Goal: Check status: Check status

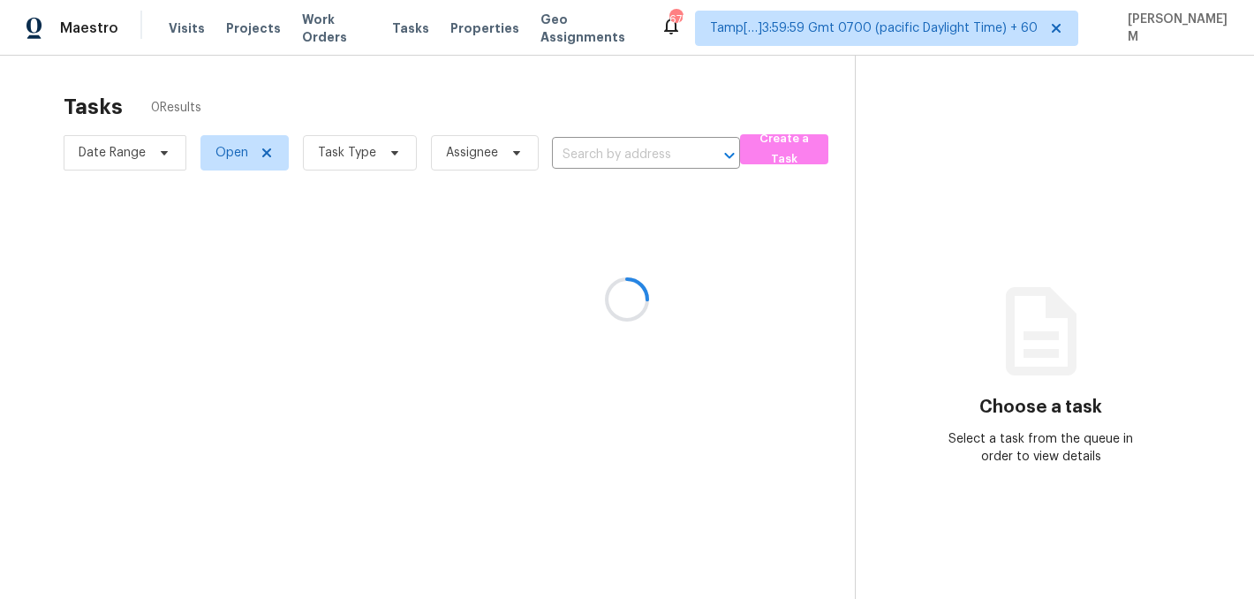
click at [348, 31] on div at bounding box center [627, 299] width 1254 height 599
click at [332, 27] on div at bounding box center [627, 299] width 1254 height 599
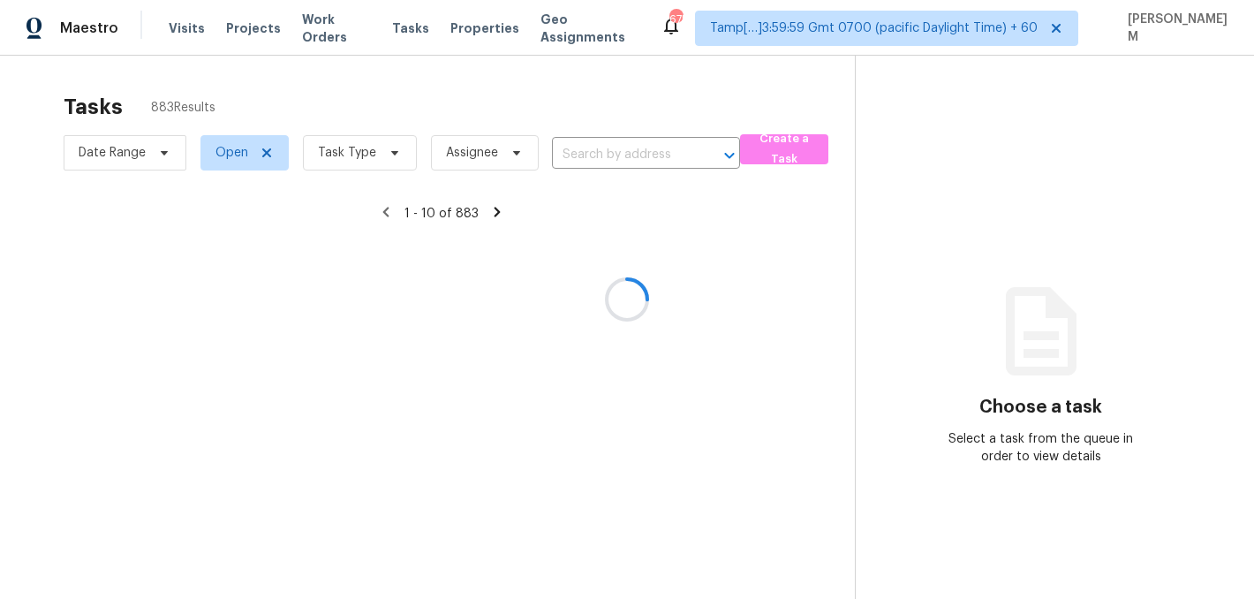
click at [332, 27] on div at bounding box center [627, 299] width 1254 height 599
click at [352, 26] on div at bounding box center [627, 299] width 1254 height 599
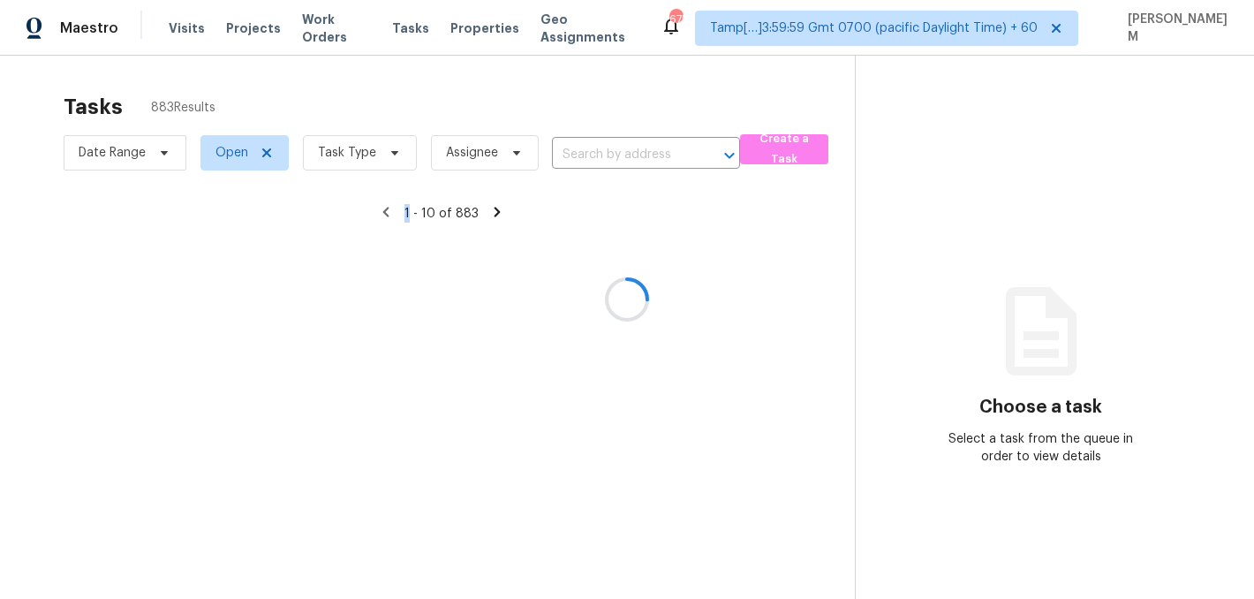
click at [352, 26] on div at bounding box center [627, 299] width 1254 height 599
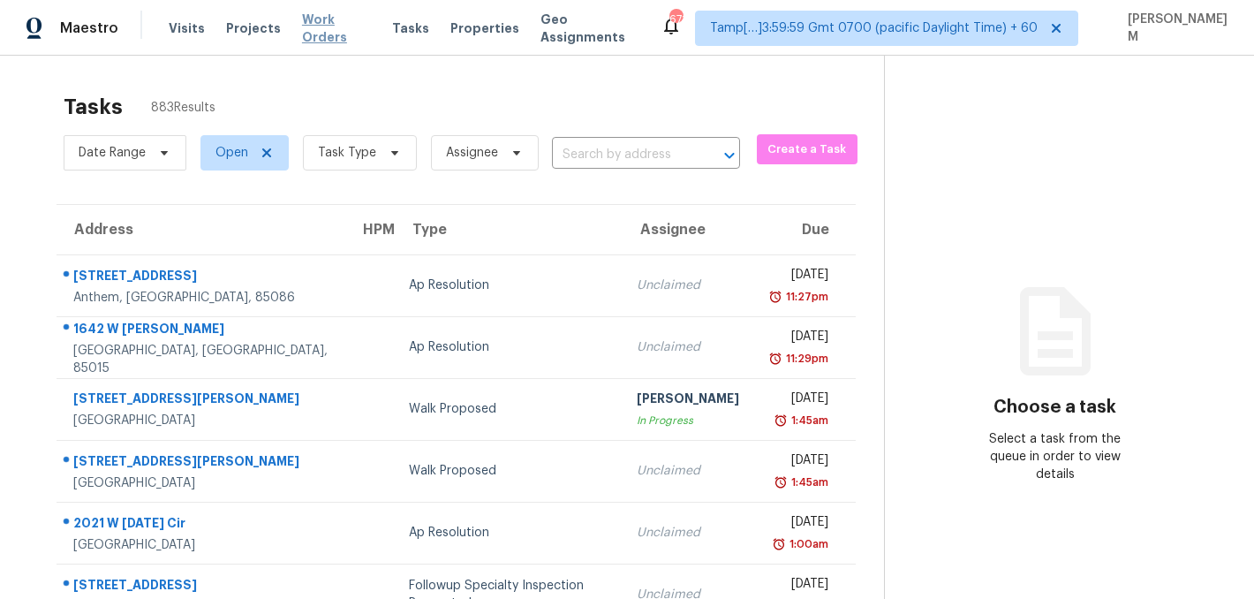
click at [335, 22] on span "Work Orders" at bounding box center [336, 28] width 69 height 35
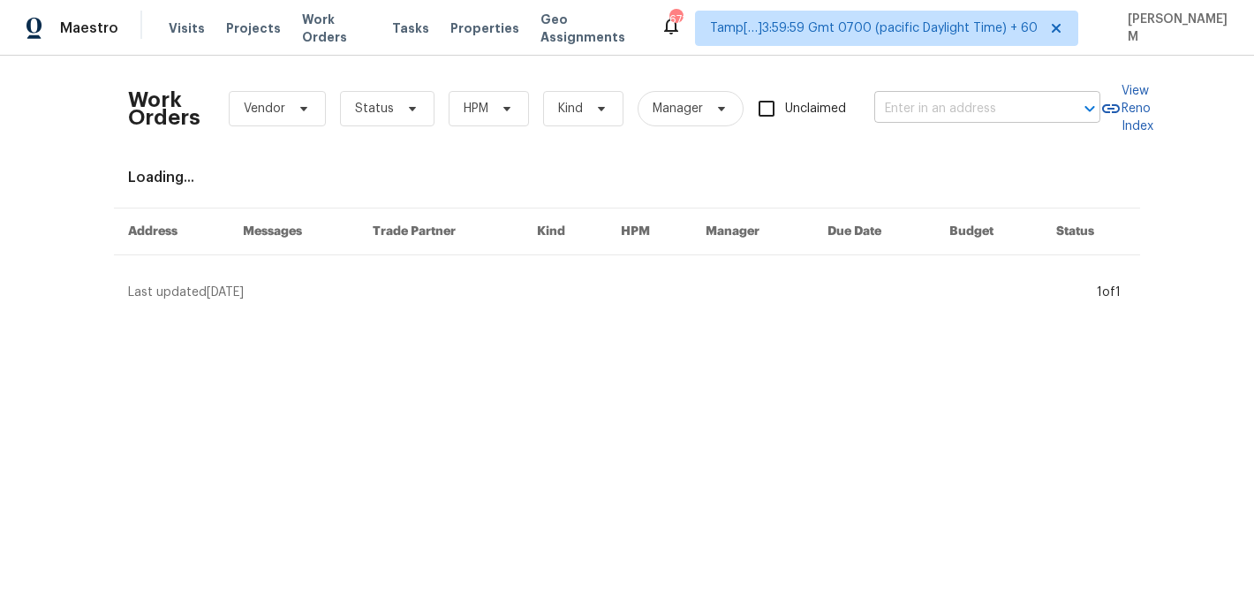
click at [900, 112] on input "text" at bounding box center [962, 108] width 177 height 27
paste input "[STREET_ADDRESS][PERSON_NAME]"
type input "[STREET_ADDRESS][PERSON_NAME]"
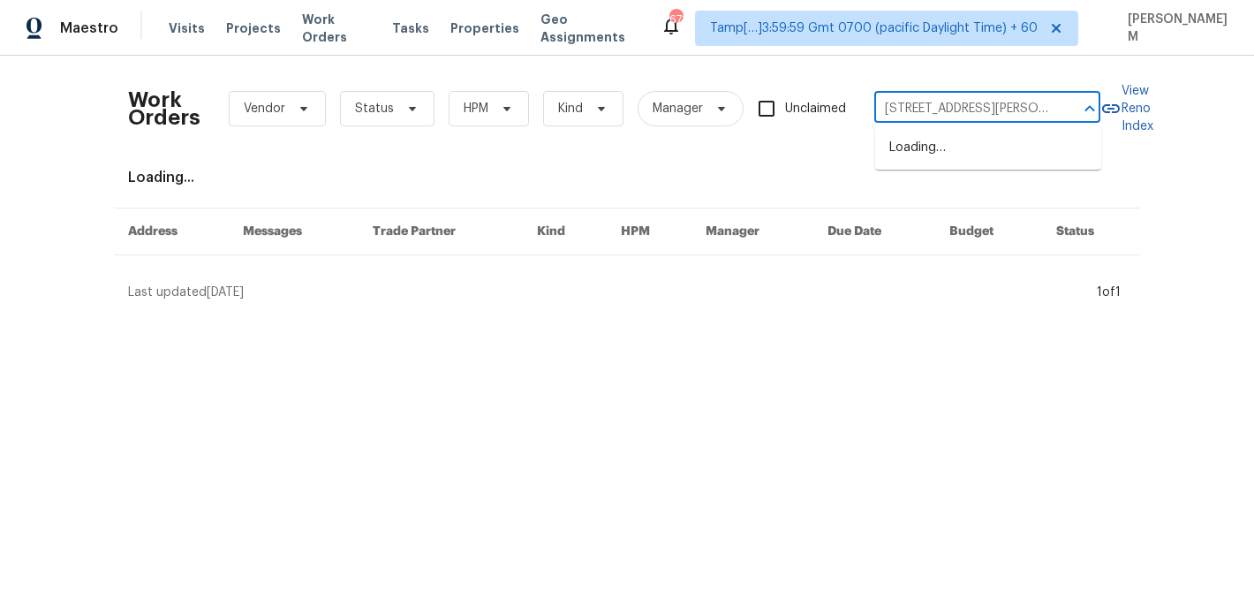
scroll to position [0, 84]
click at [985, 155] on li "[STREET_ADDRESS][PERSON_NAME]" at bounding box center [988, 157] width 226 height 48
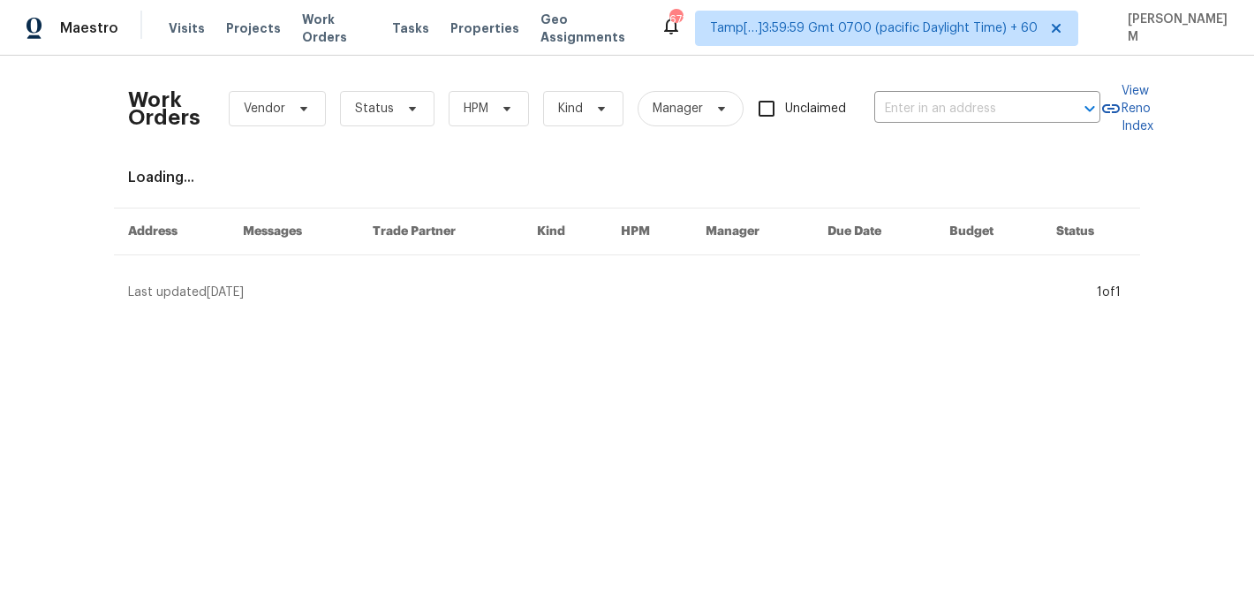
type input "[STREET_ADDRESS][PERSON_NAME]"
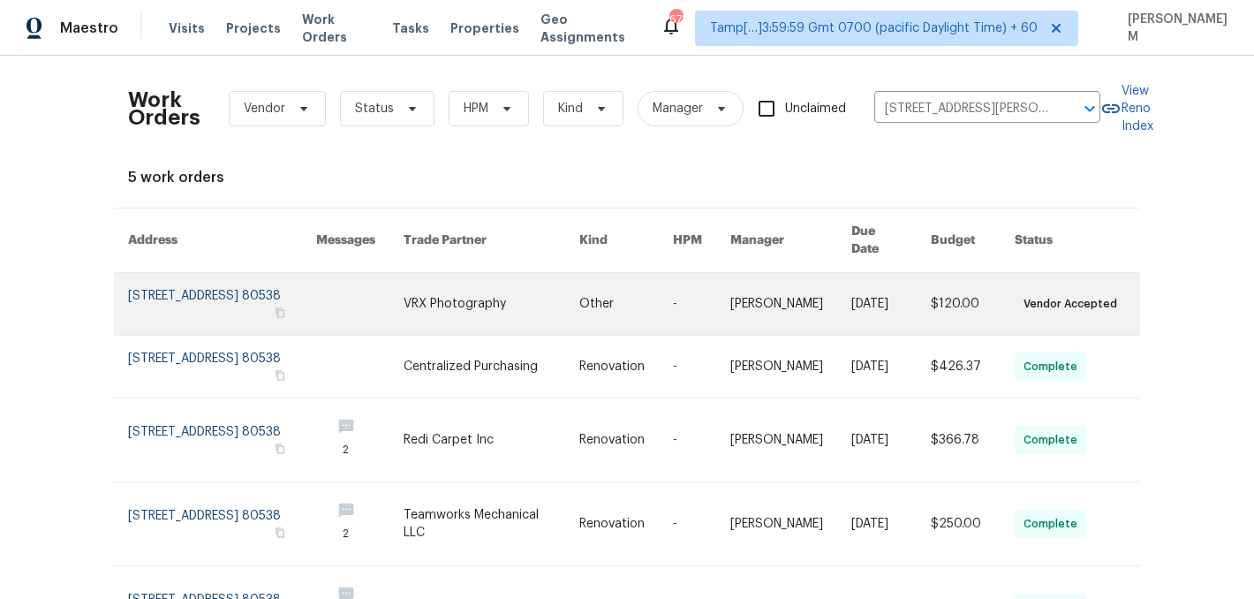
click at [540, 294] on link at bounding box center [492, 304] width 176 height 62
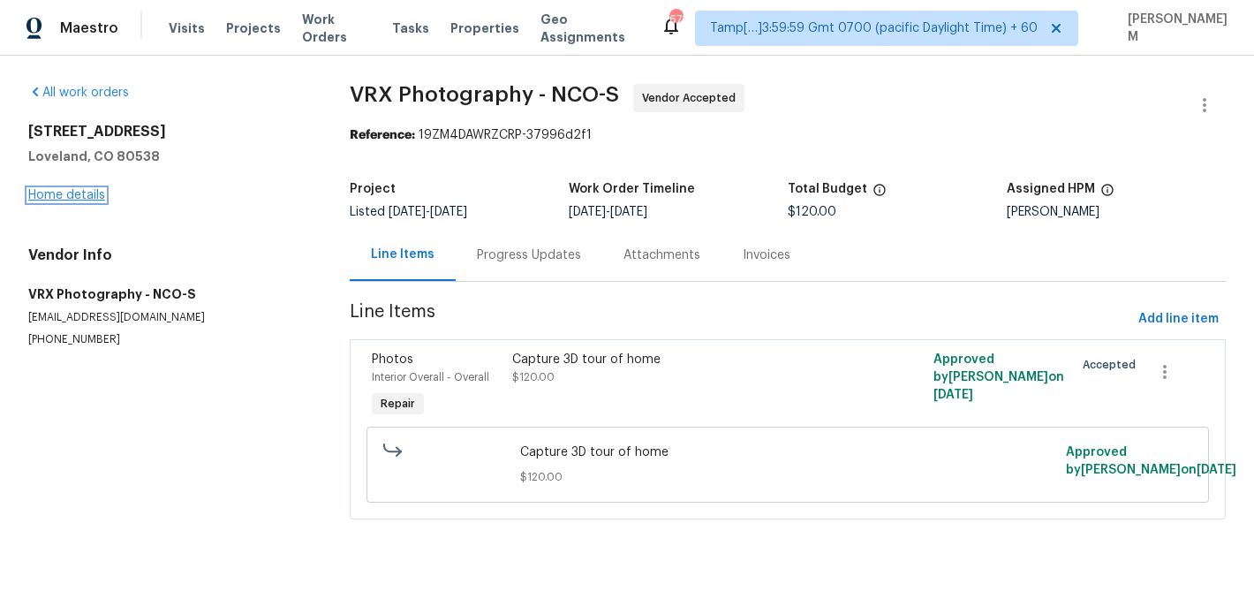
click at [71, 193] on link "Home details" at bounding box center [66, 195] width 77 height 12
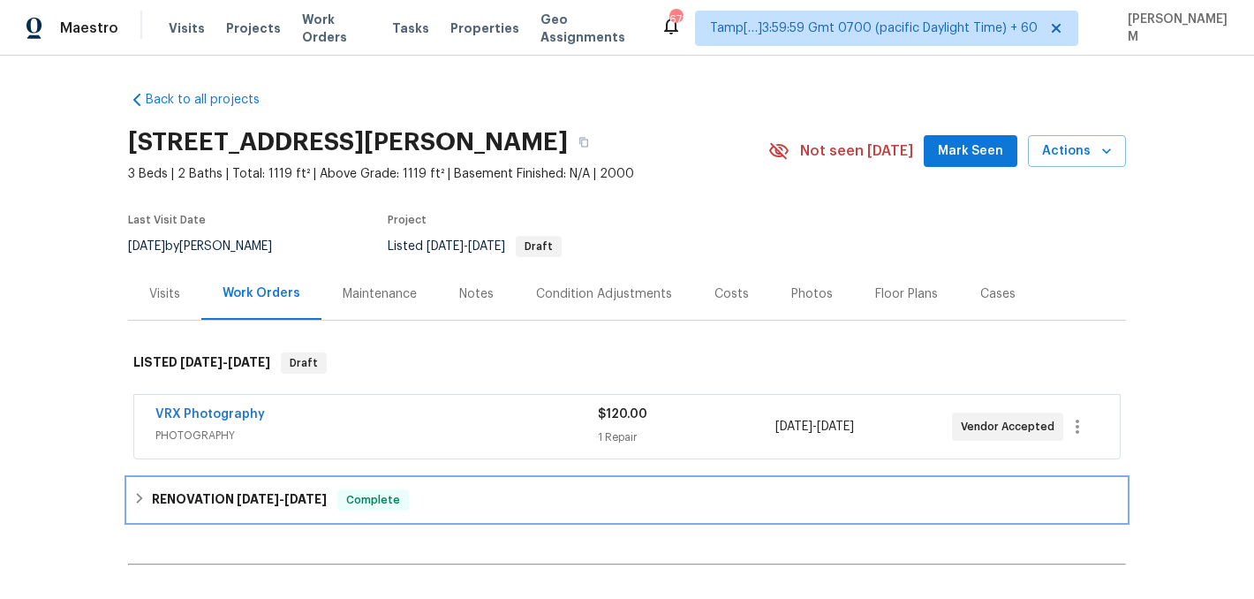
click at [308, 499] on span "[DATE]" at bounding box center [305, 499] width 42 height 12
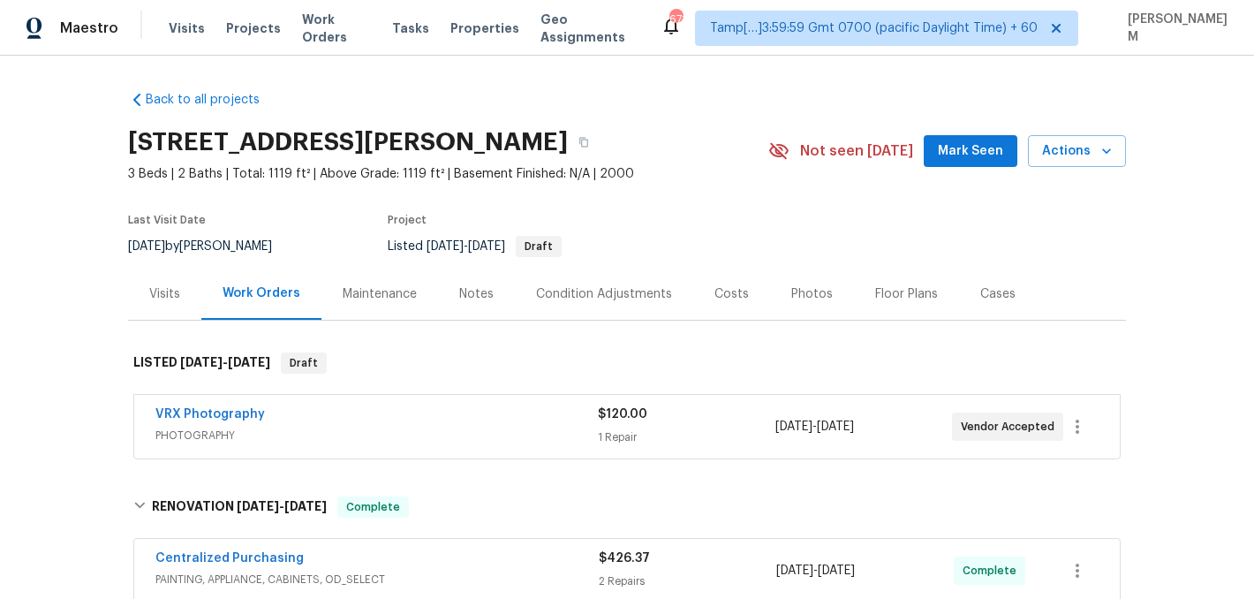
click at [158, 292] on div "Visits" at bounding box center [164, 294] width 31 height 18
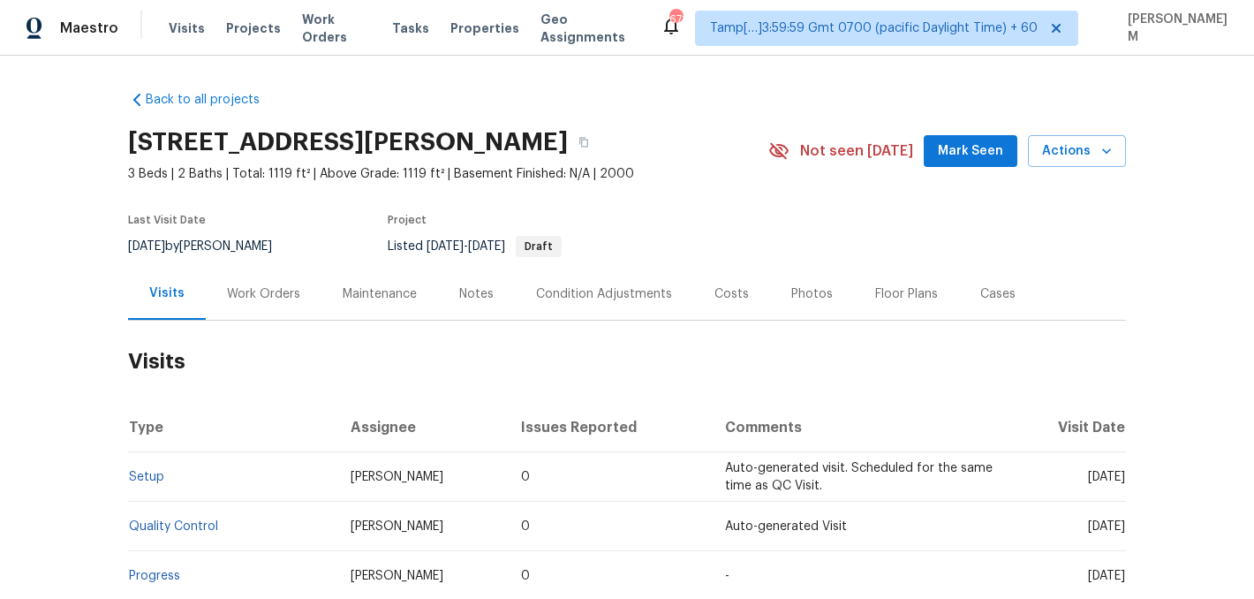
scroll to position [270, 0]
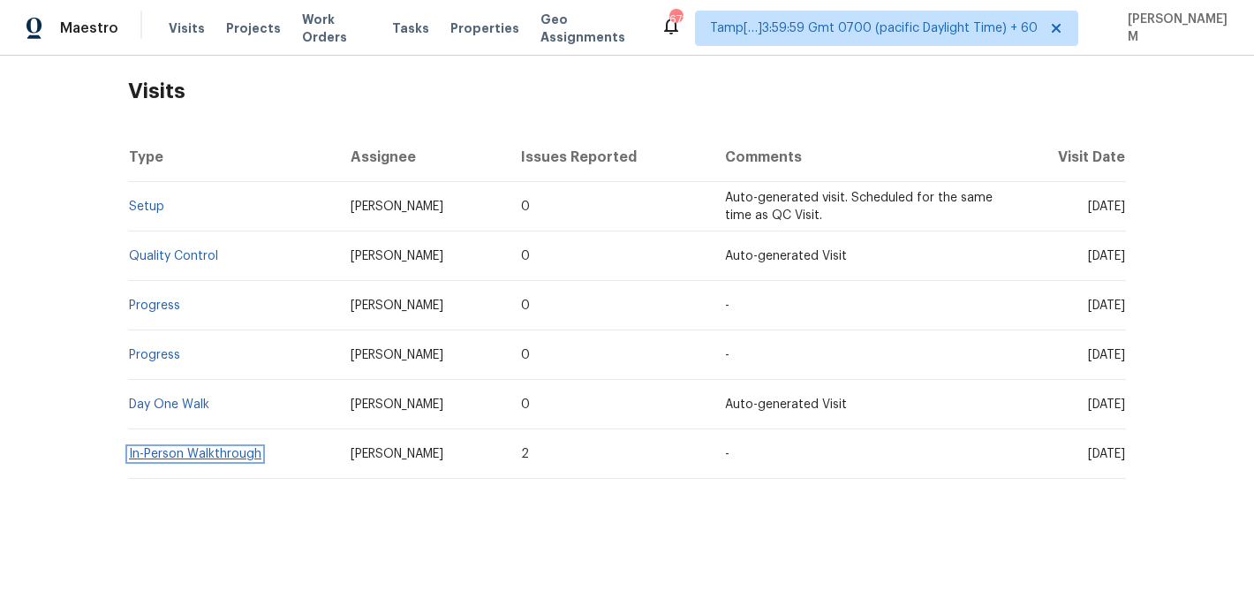
click at [186, 457] on link "In-Person Walkthrough" at bounding box center [195, 454] width 132 height 12
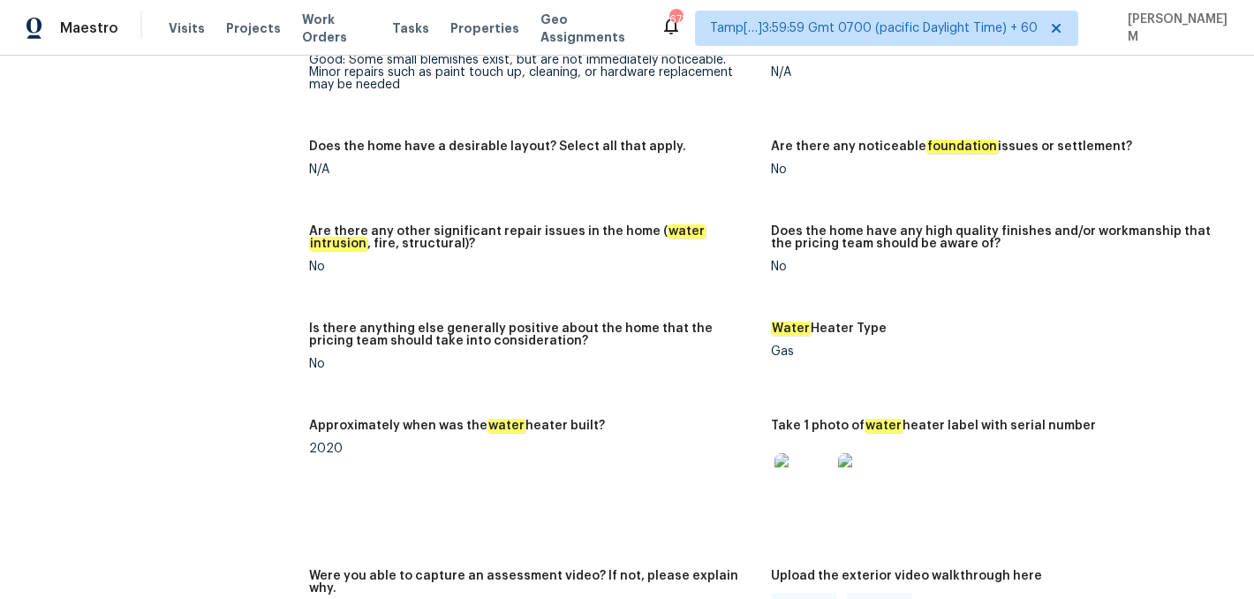
scroll to position [3108, 0]
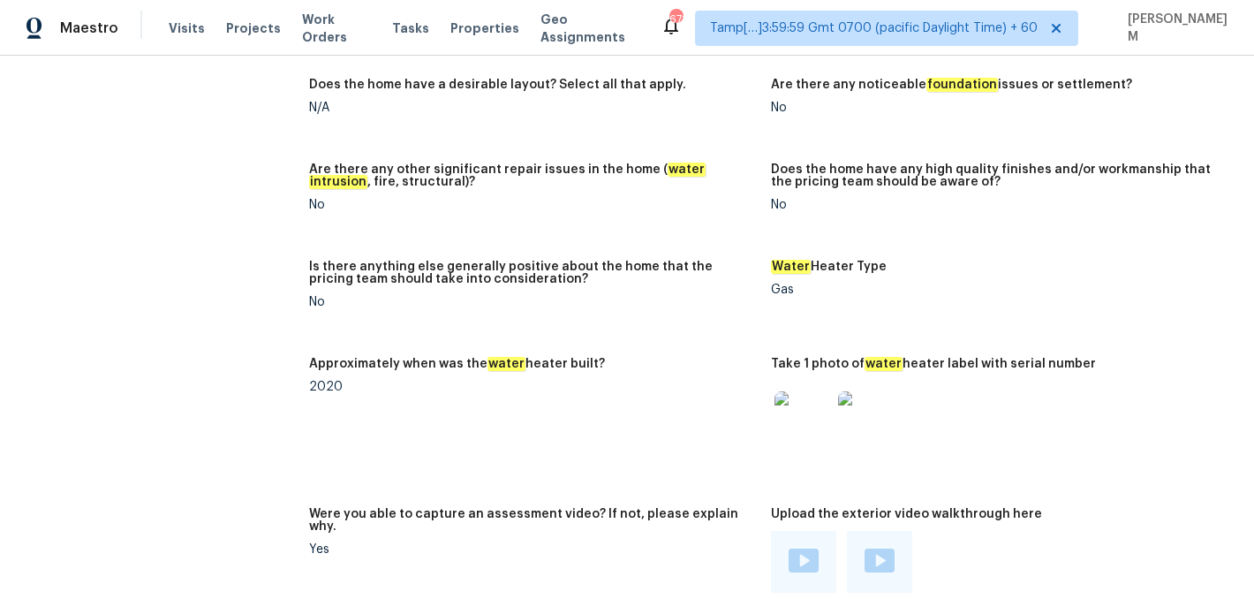
click at [795, 391] on img at bounding box center [802, 419] width 57 height 57
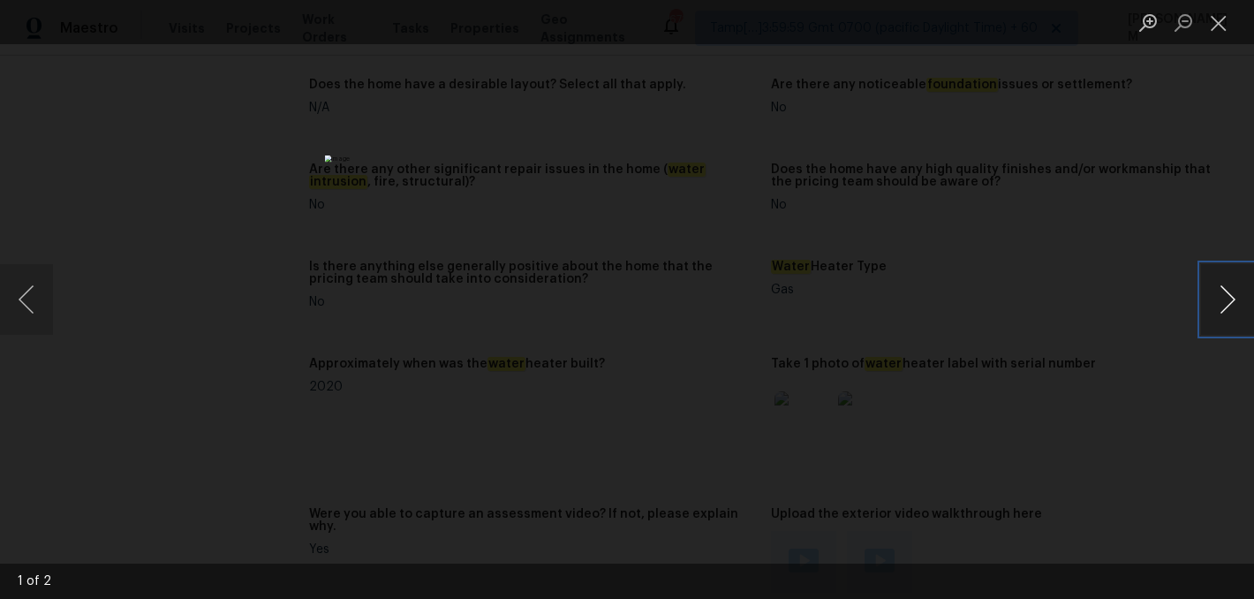
click at [1222, 277] on button "Next image" at bounding box center [1227, 299] width 53 height 71
click at [32, 253] on div "Lightbox" at bounding box center [627, 299] width 1254 height 599
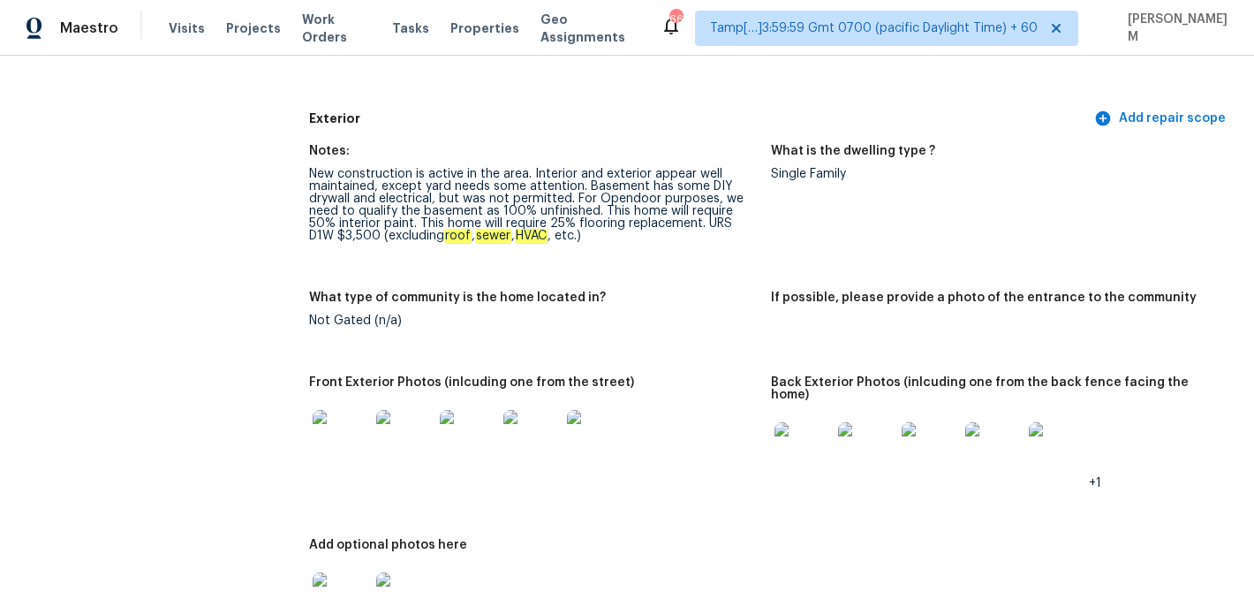
scroll to position [0, 0]
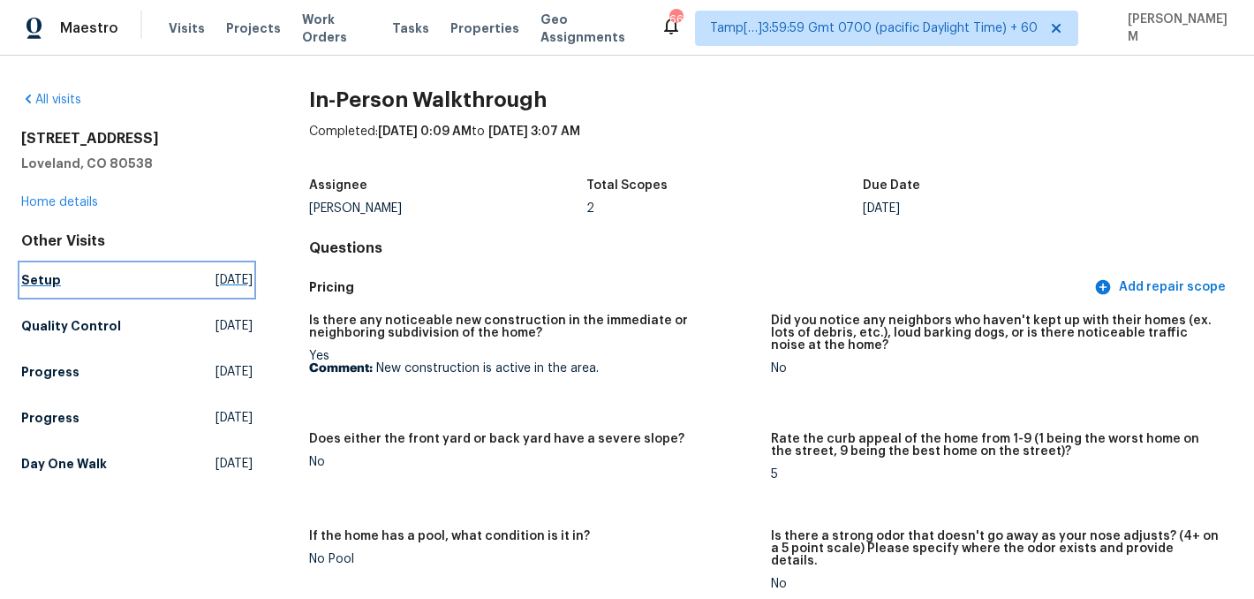
click at [44, 278] on h5 "Setup" at bounding box center [41, 280] width 40 height 18
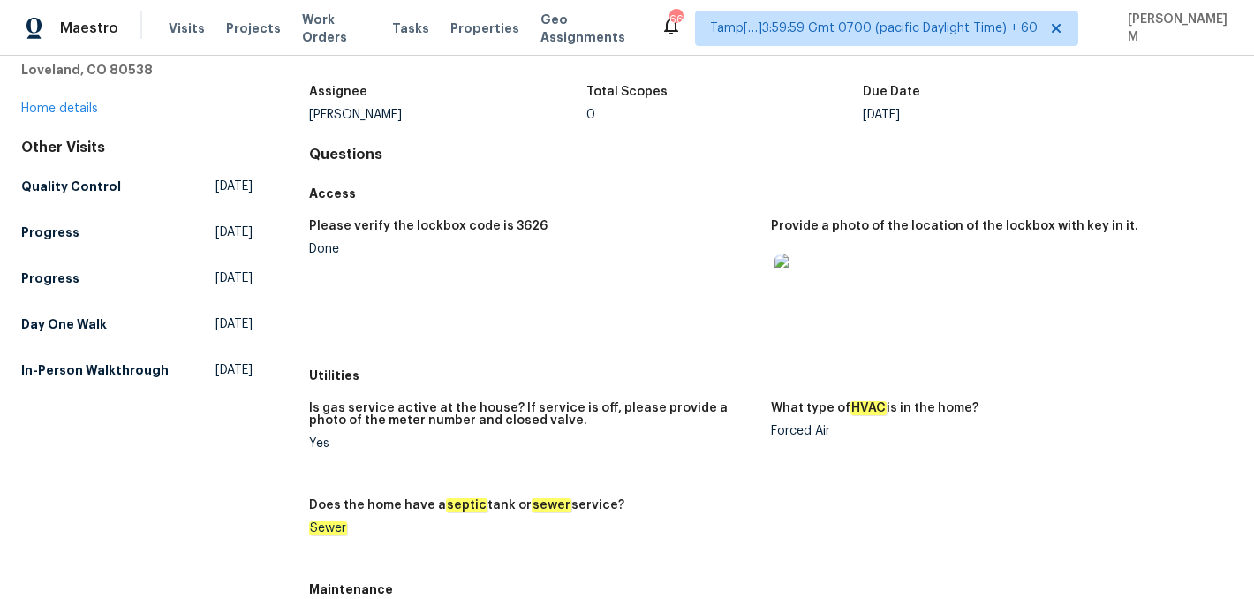
scroll to position [125, 0]
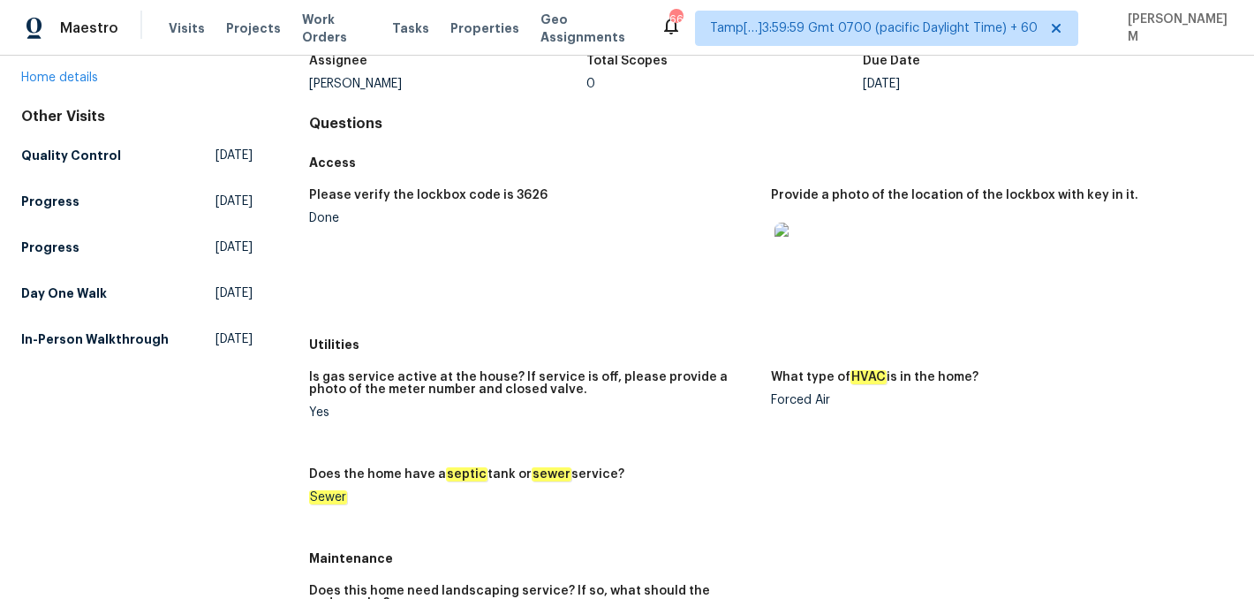
click at [825, 397] on div "Forced Air" at bounding box center [995, 400] width 448 height 12
drag, startPoint x: 831, startPoint y: 397, endPoint x: 772, endPoint y: 402, distance: 59.3
click at [772, 402] on div "Forced Air" at bounding box center [995, 400] width 448 height 12
copy div "Forced Air"
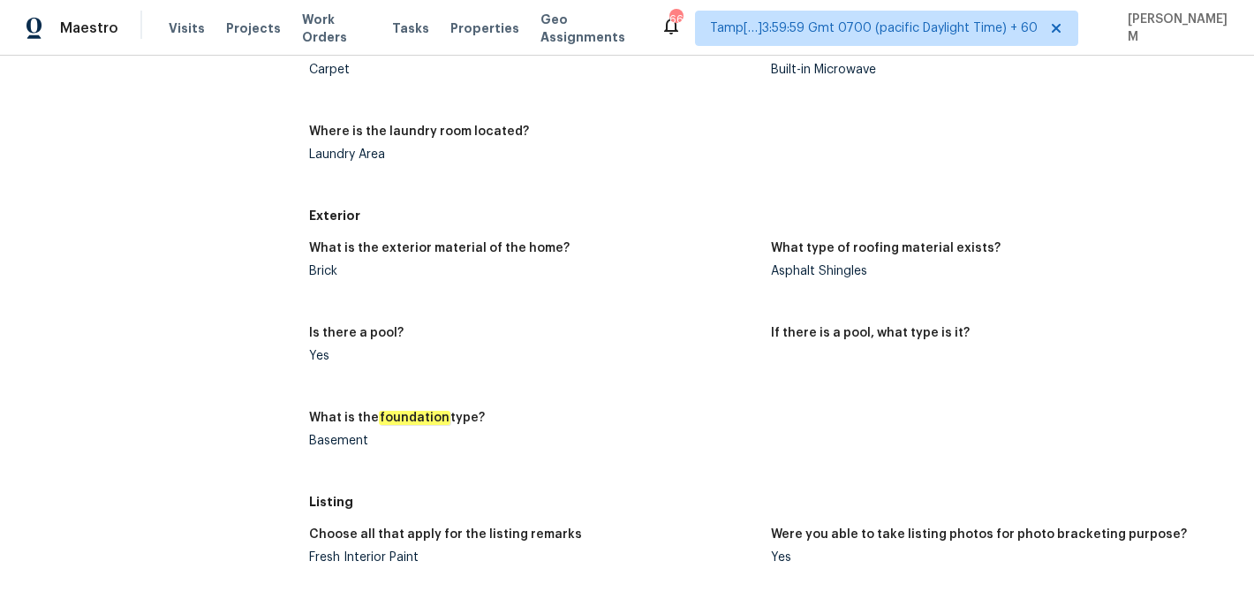
scroll to position [0, 0]
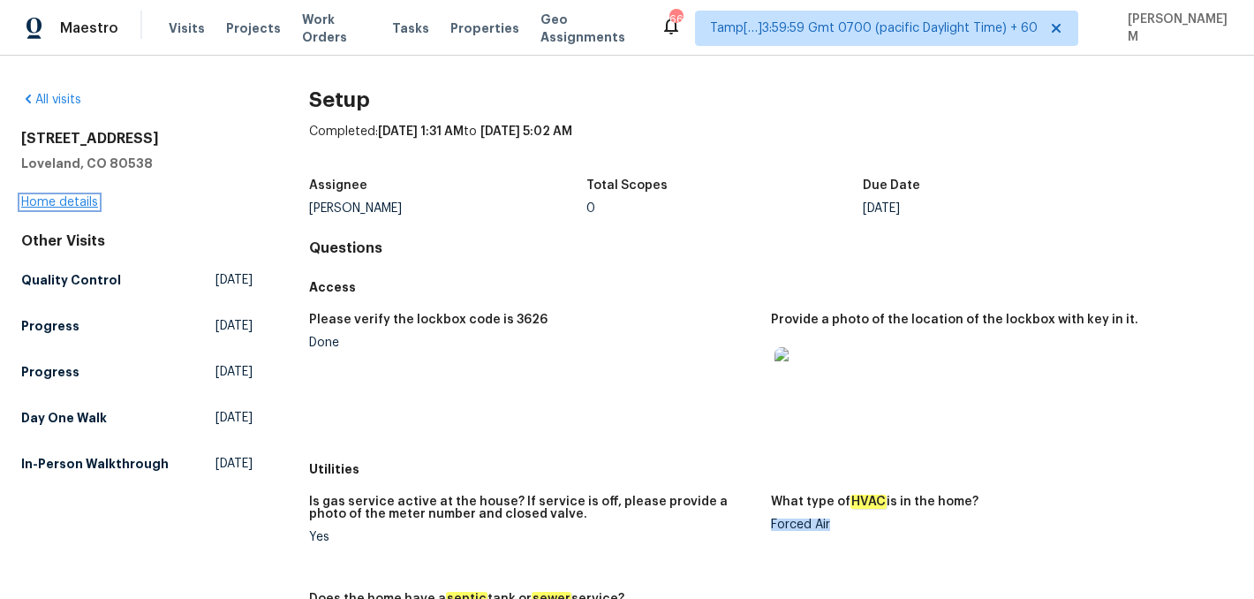
click at [70, 202] on link "Home details" at bounding box center [59, 202] width 77 height 12
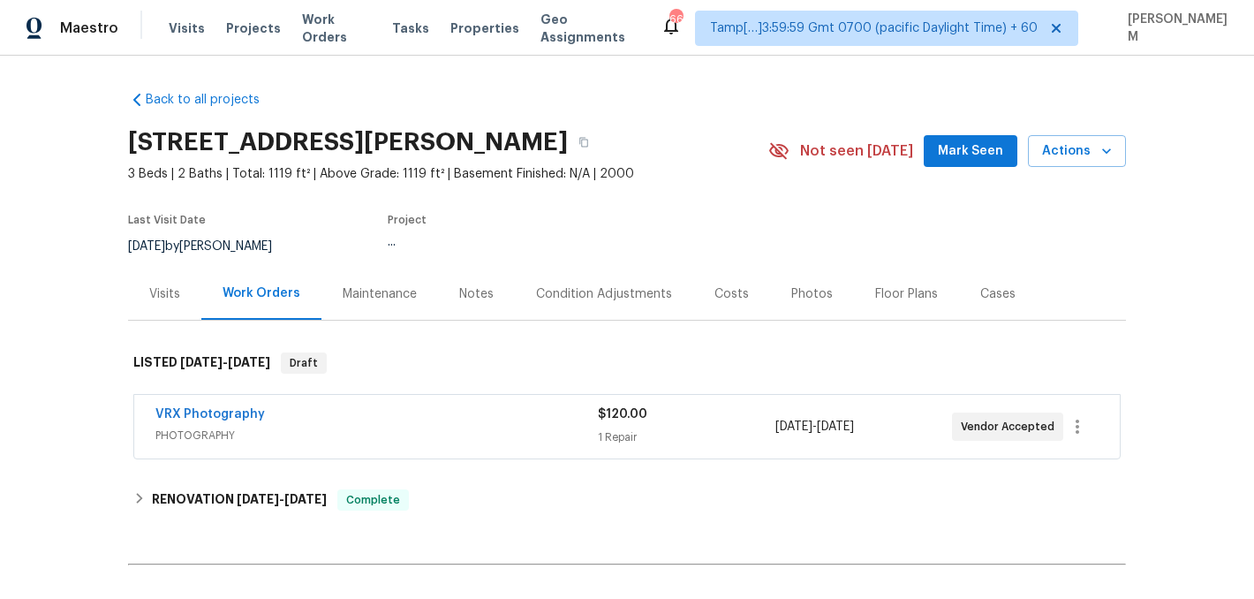
click at [427, 425] on div "VRX Photography" at bounding box center [376, 415] width 442 height 21
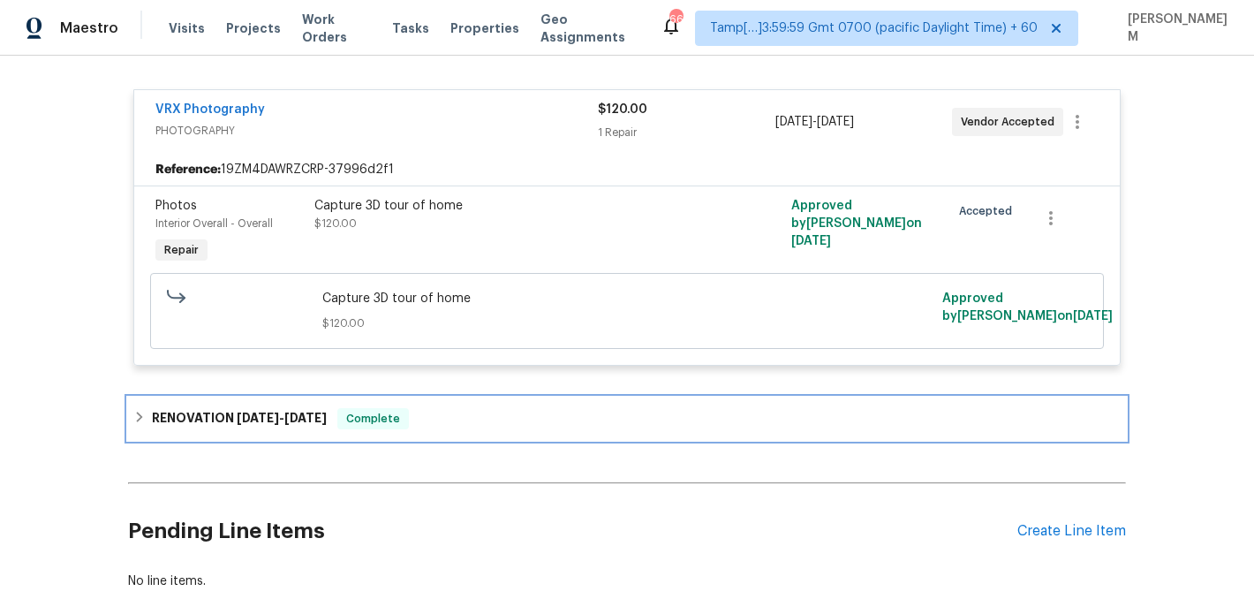
click at [326, 409] on h6 "RENOVATION [DATE] - [DATE]" at bounding box center [239, 418] width 175 height 21
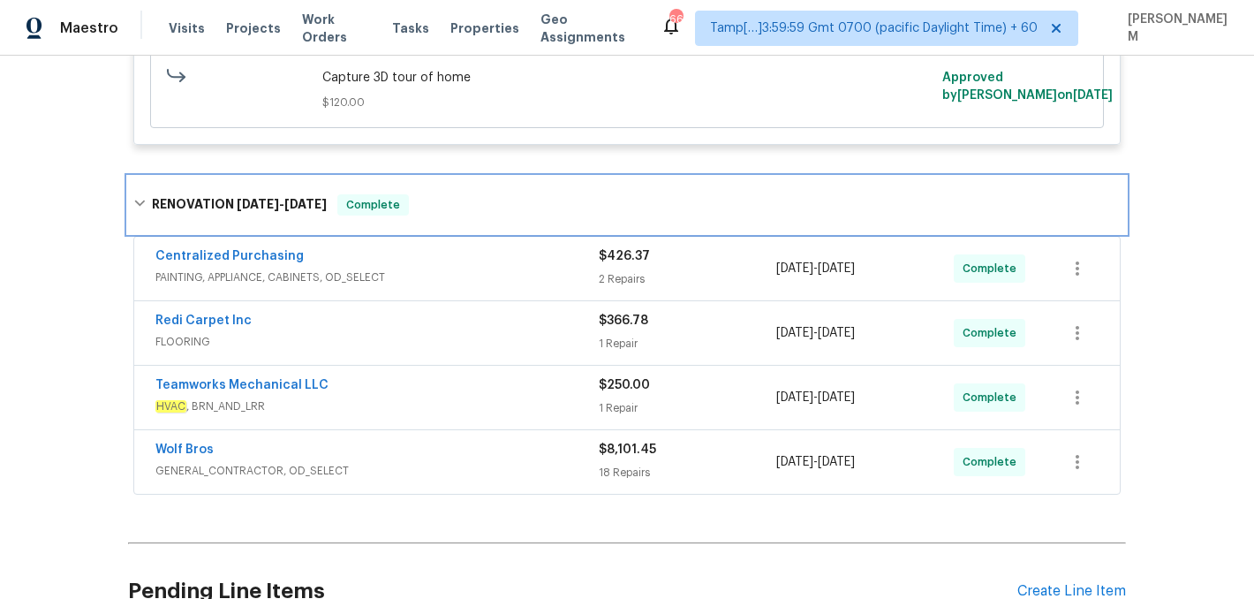
scroll to position [579, 0]
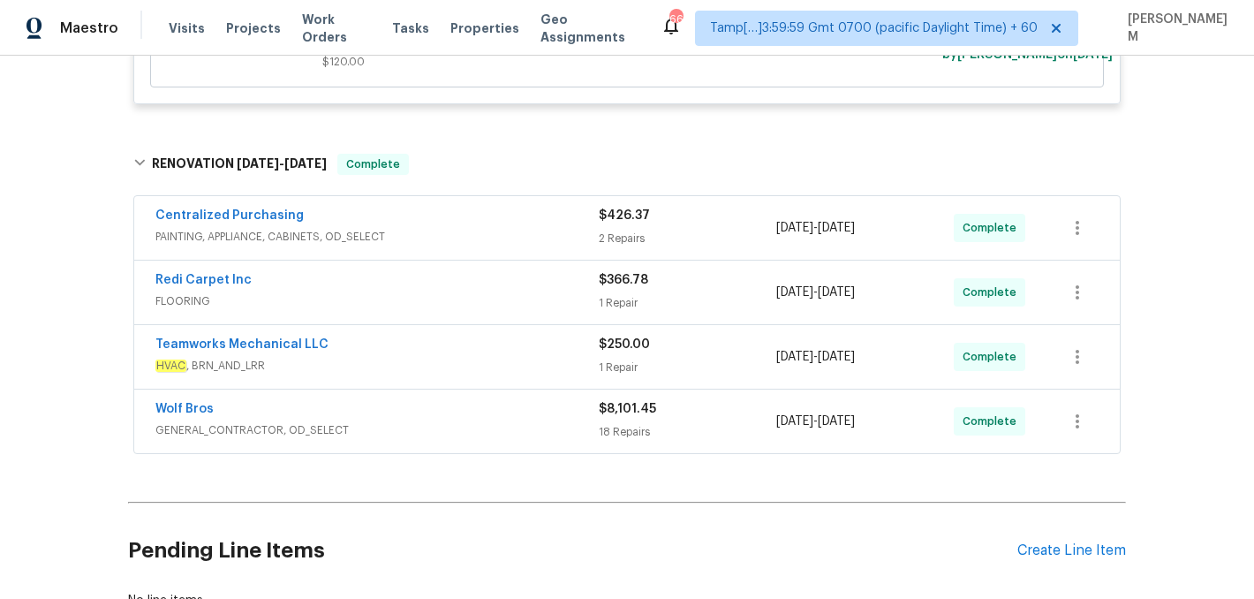
click at [457, 226] on div "Centralized Purchasing" at bounding box center [376, 217] width 443 height 21
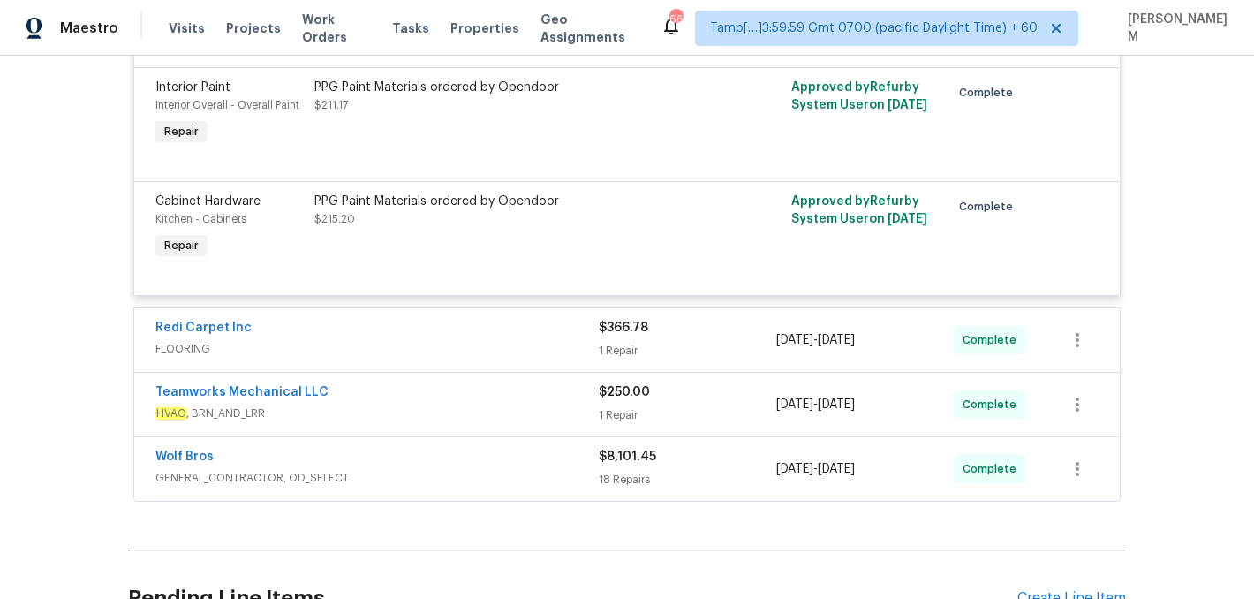
scroll to position [866, 0]
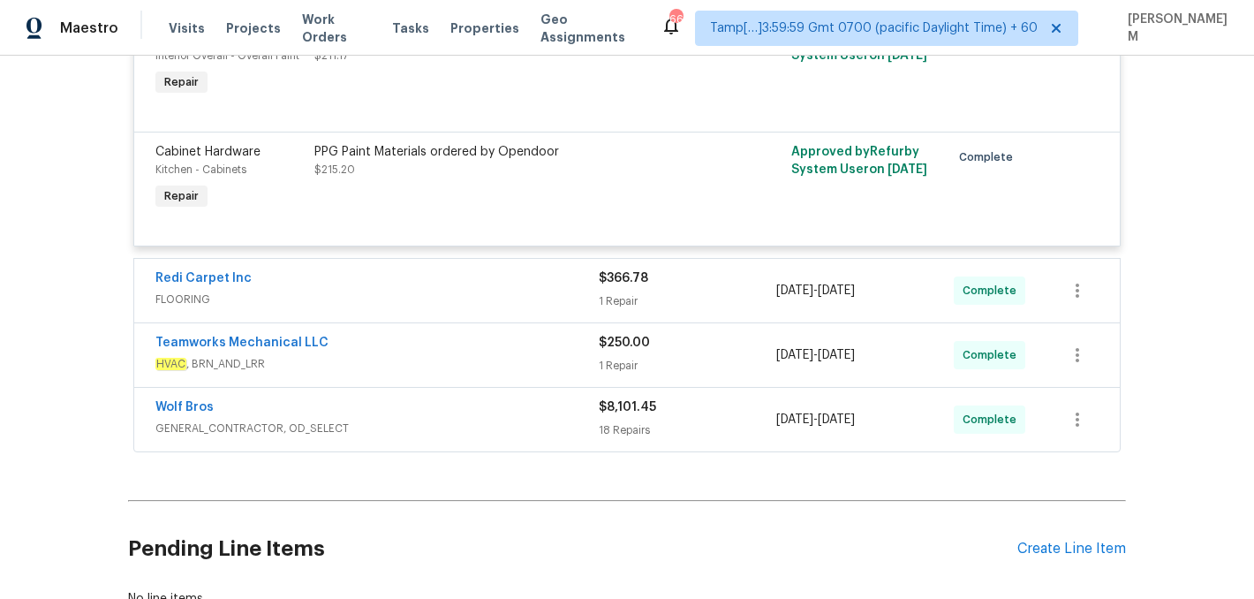
click at [479, 280] on div "Redi Carpet Inc" at bounding box center [376, 279] width 443 height 21
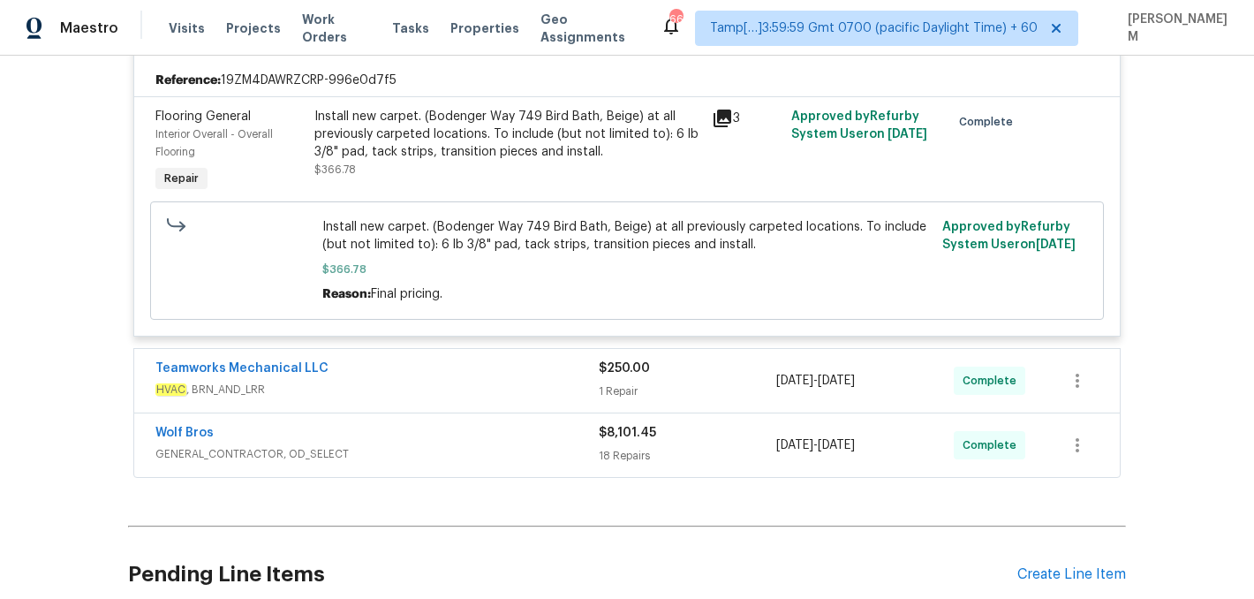
scroll to position [1129, 0]
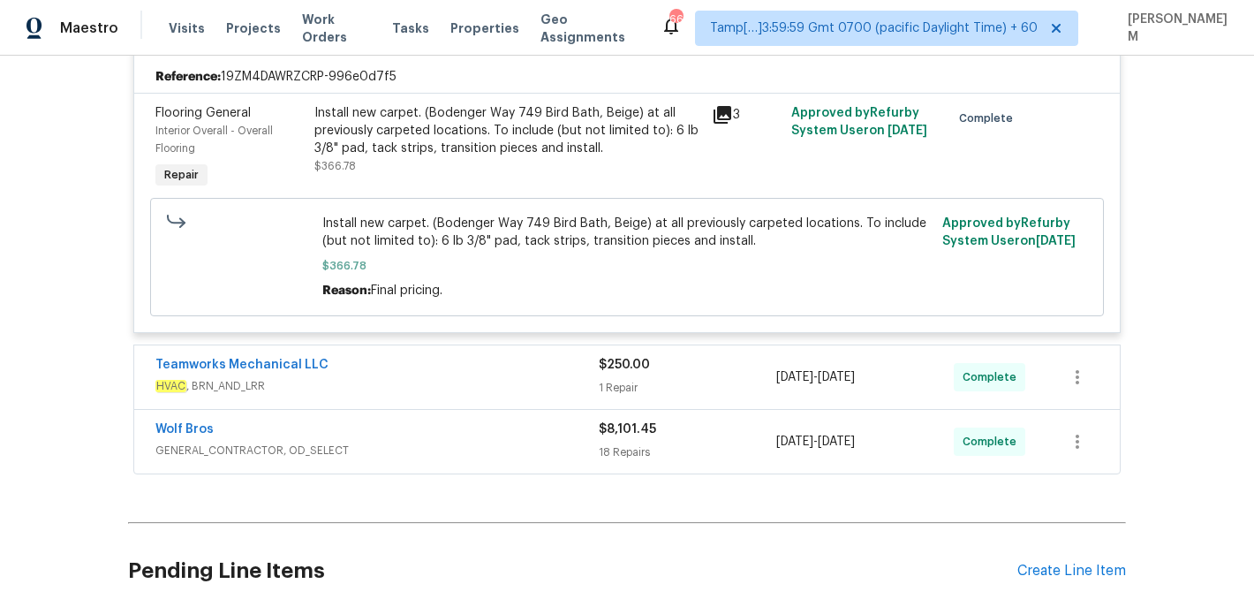
click at [547, 380] on span "HVAC , BRN_AND_LRR" at bounding box center [376, 386] width 443 height 18
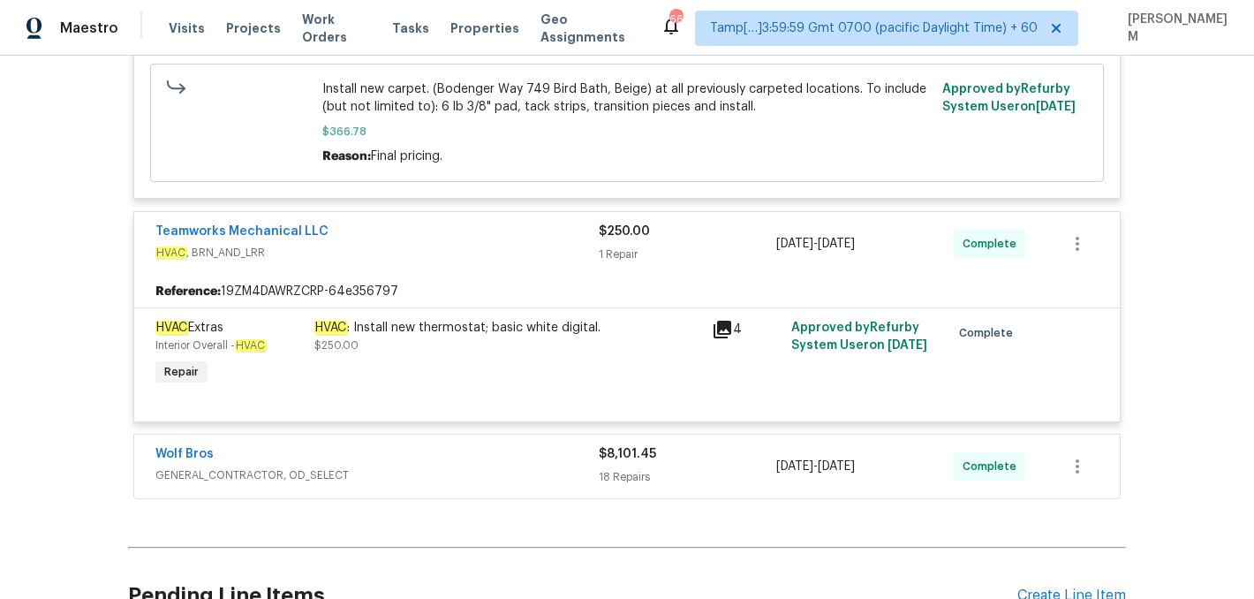
click at [553, 469] on span "GENERAL_CONTRACTOR, OD_SELECT" at bounding box center [376, 475] width 443 height 18
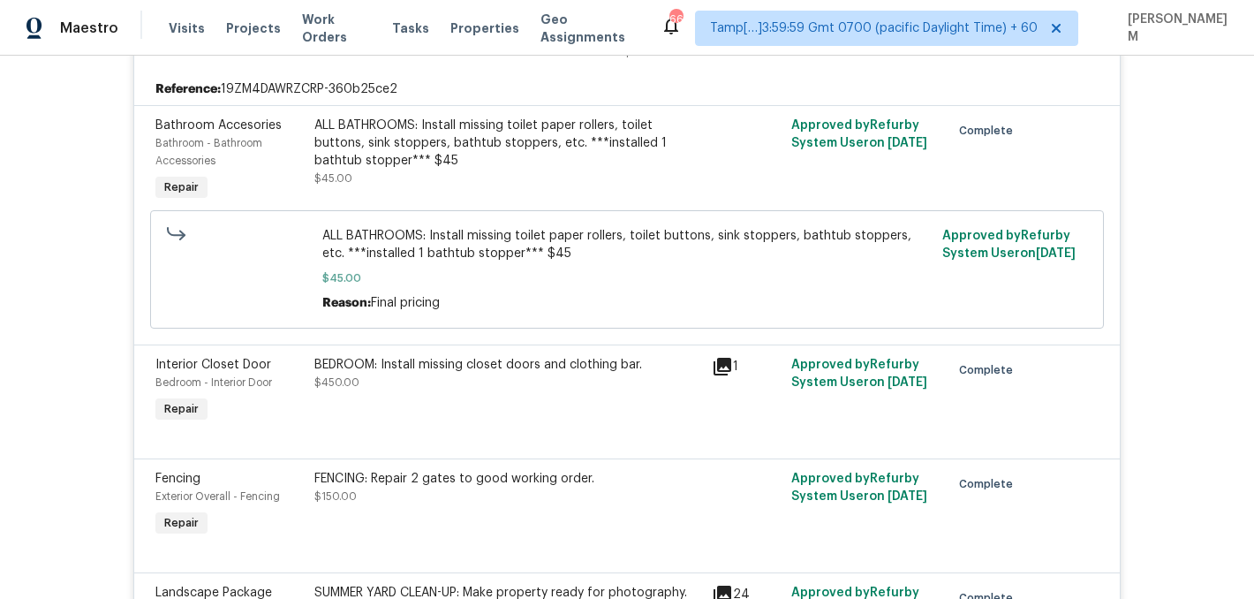
scroll to position [1634, 0]
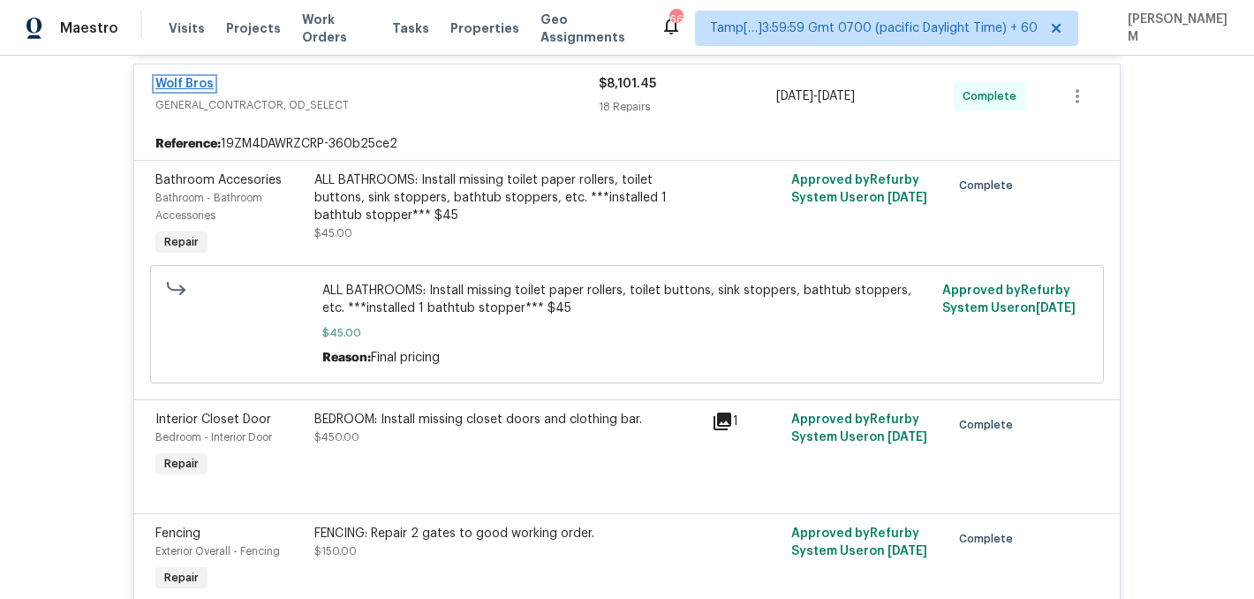
click at [186, 90] on link "Wolf Bros" at bounding box center [184, 84] width 58 height 12
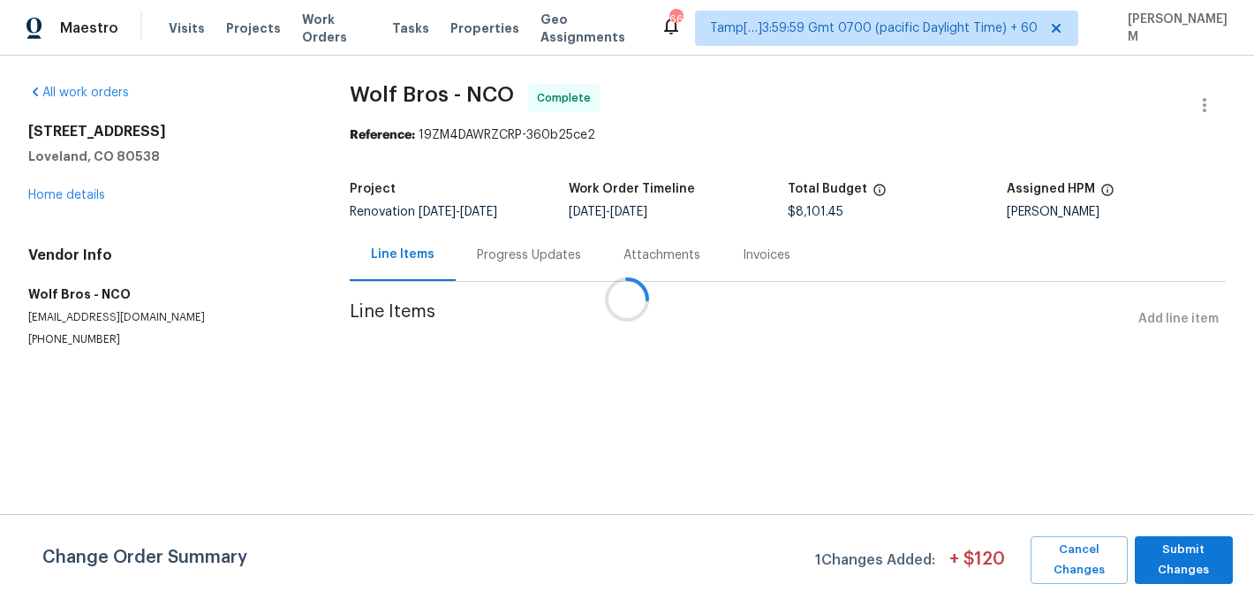
click at [517, 260] on div at bounding box center [627, 299] width 1254 height 599
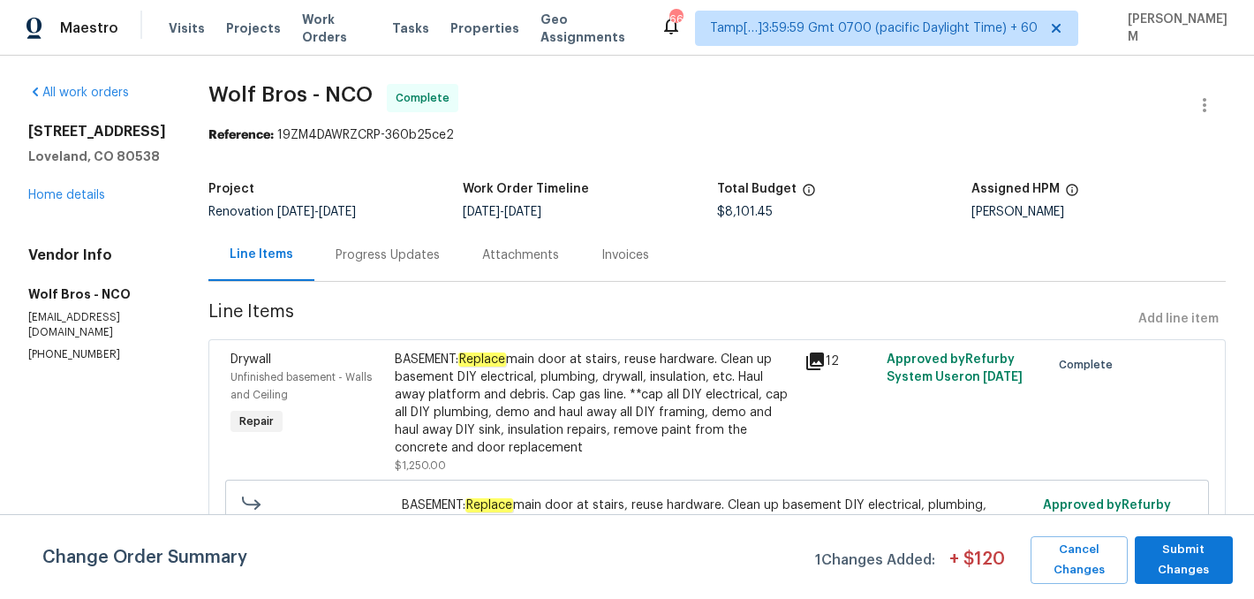
click at [416, 250] on div "Progress Updates" at bounding box center [388, 255] width 104 height 18
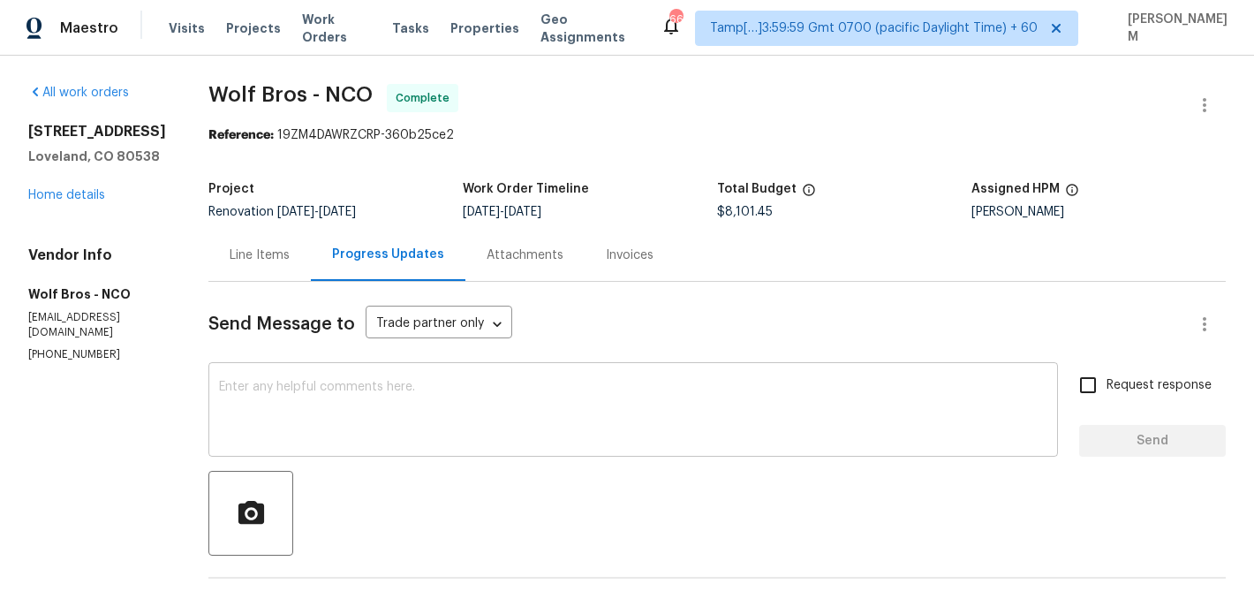
scroll to position [585, 0]
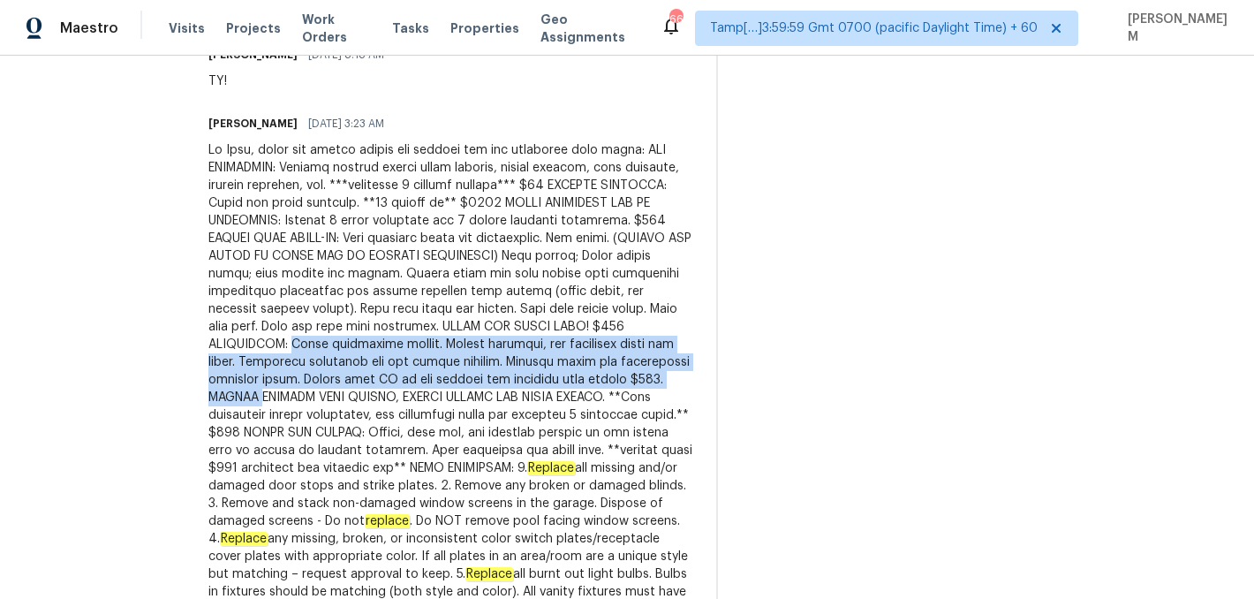
drag, startPoint x: 182, startPoint y: 343, endPoint x: 580, endPoint y: 385, distance: 400.5
click at [581, 385] on div "All work orders [STREET_ADDRESS][PERSON_NAME] Home details Vendor Info Wolf Bro…" at bounding box center [627, 157] width 1254 height 1374
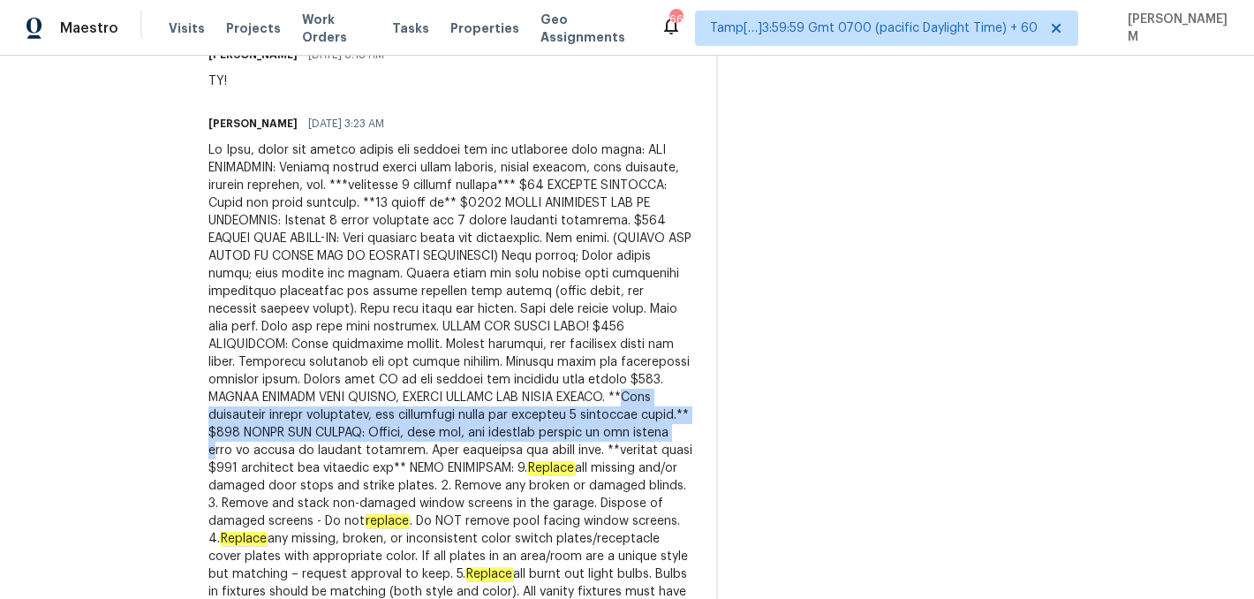
drag, startPoint x: 485, startPoint y: 390, endPoint x: 502, endPoint y: 425, distance: 38.7
click at [502, 425] on div "Replace all missing and/or damaged door stops and strike plates. 2. Remove any …" at bounding box center [451, 467] width 487 height 653
